Goal: Navigation & Orientation: Understand site structure

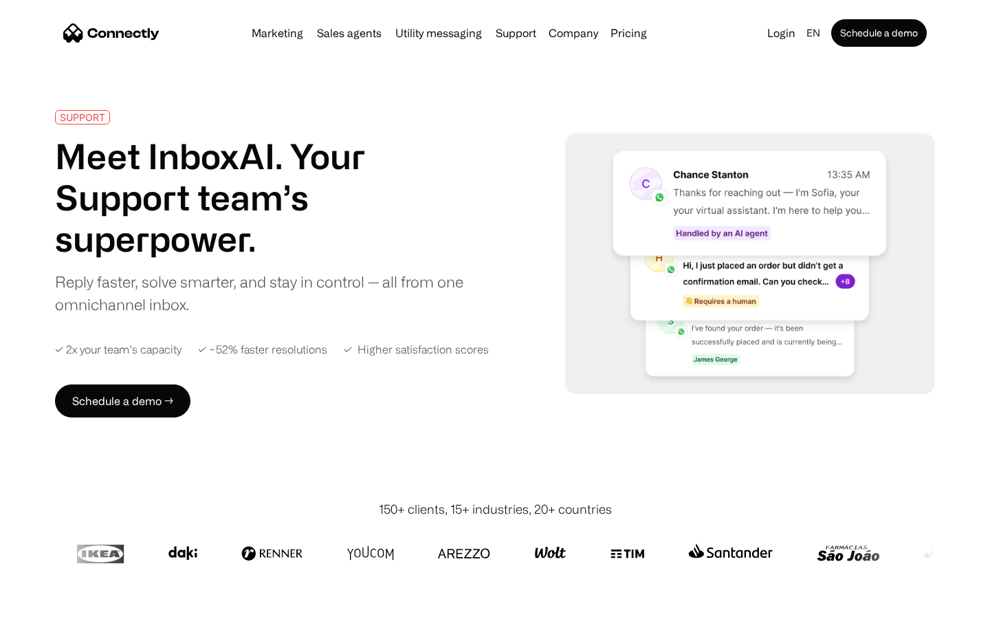
scroll to position [5394, 0]
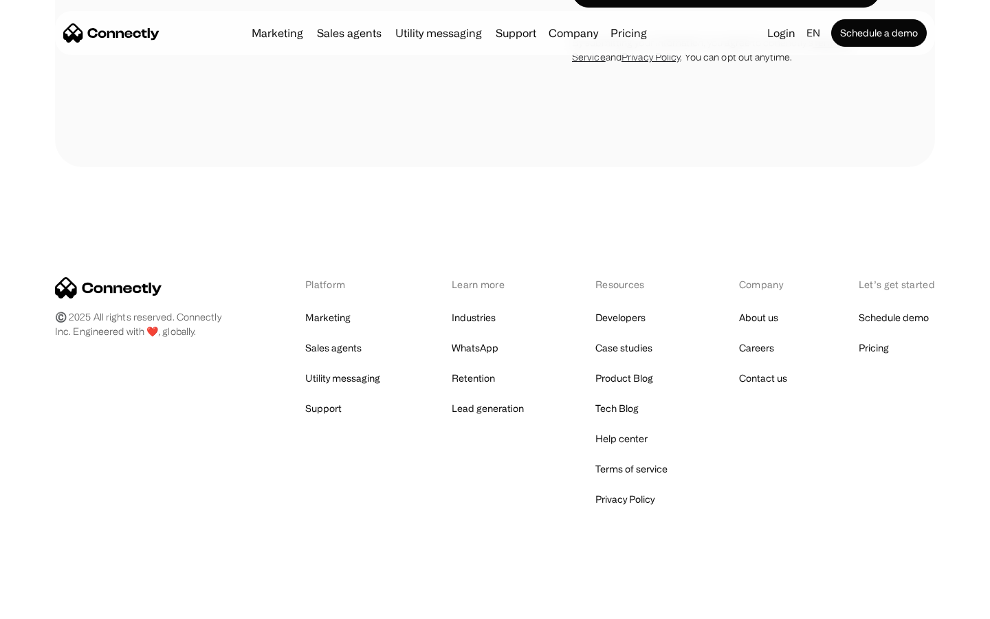
scroll to position [2600, 0]
